Goal: Information Seeking & Learning: Understand process/instructions

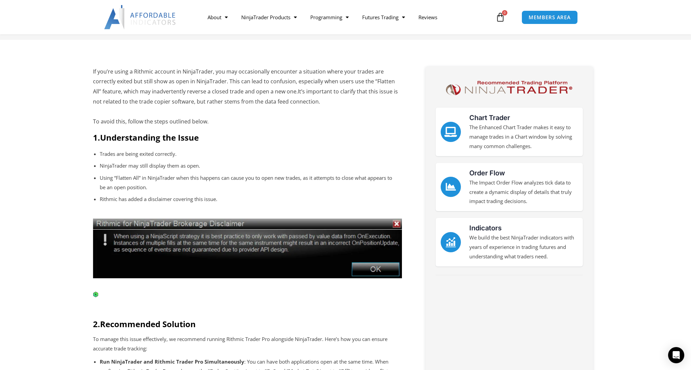
scroll to position [167, 0]
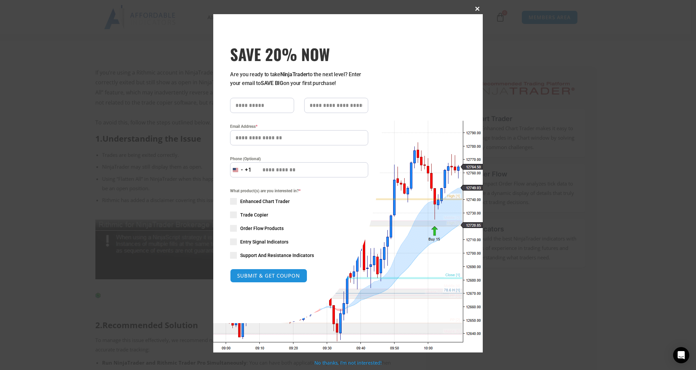
click at [476, 8] on span at bounding box center [477, 9] width 11 height 4
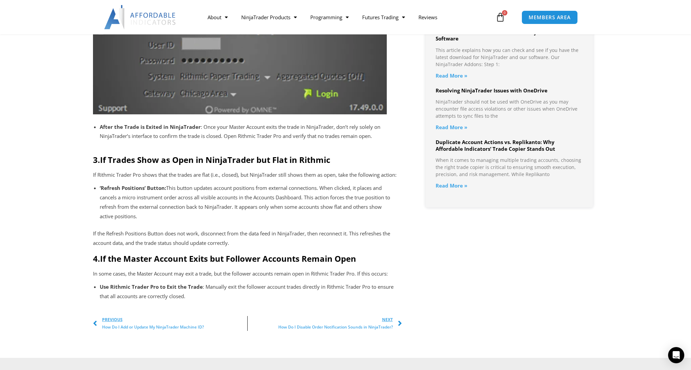
scroll to position [740, 0]
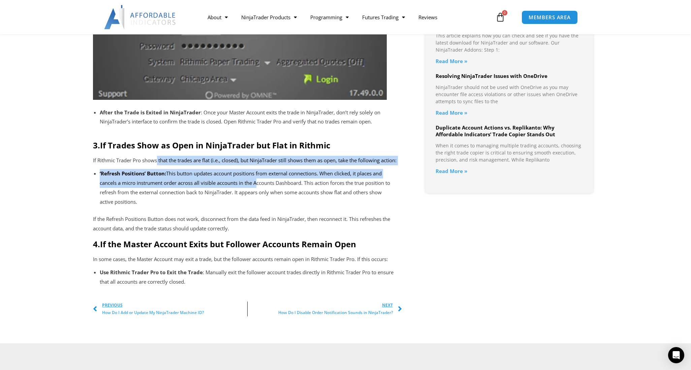
drag, startPoint x: 157, startPoint y: 170, endPoint x: 259, endPoint y: 188, distance: 103.4
click at [259, 188] on p "‘Refresh Positions’ Button: This button updates account positions from external…" at bounding box center [247, 187] width 295 height 37
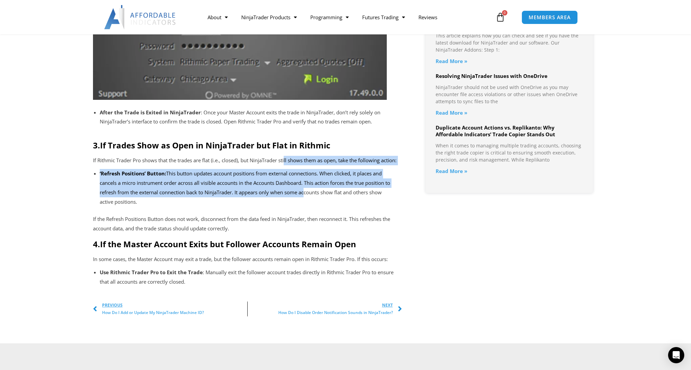
drag, startPoint x: 287, startPoint y: 172, endPoint x: 306, endPoint y: 200, distance: 33.3
click at [306, 200] on p "‘Refresh Positions’ Button: This button updates account positions from external…" at bounding box center [247, 187] width 295 height 37
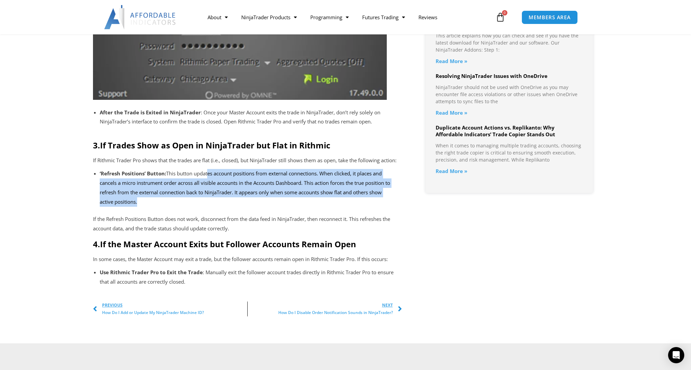
drag, startPoint x: 210, startPoint y: 180, endPoint x: 267, endPoint y: 210, distance: 63.9
click at [267, 206] on p "‘Refresh Positions’ Button: This button updates account positions from external…" at bounding box center [247, 187] width 295 height 37
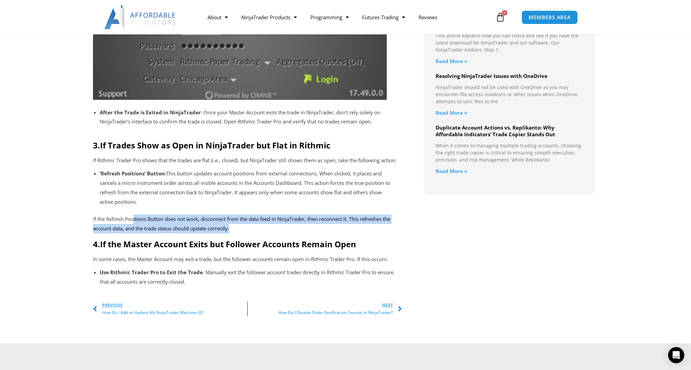
drag, startPoint x: 134, startPoint y: 229, endPoint x: 241, endPoint y: 233, distance: 106.6
click at [241, 233] on p "If the Refresh Positions Button does not work, disconnect from the data feed in…" at bounding box center [247, 223] width 309 height 19
drag, startPoint x: 169, startPoint y: 225, endPoint x: 237, endPoint y: 236, distance: 69.2
click at [237, 233] on p "If the Refresh Positions Button does not work, disconnect from the data feed in…" at bounding box center [247, 223] width 309 height 19
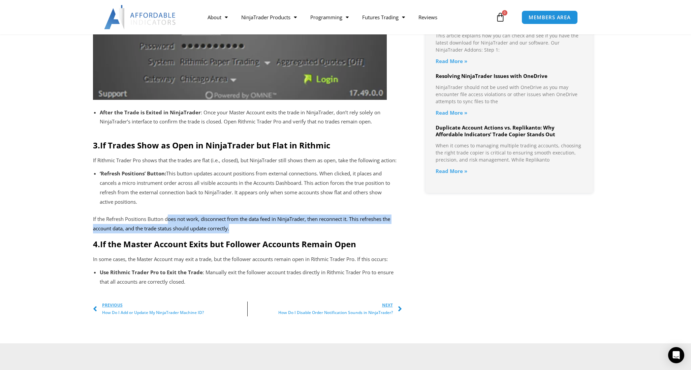
click at [237, 233] on p "If the Refresh Positions Button does not work, disconnect from the data feed in…" at bounding box center [247, 223] width 309 height 19
